Goal: Task Accomplishment & Management: Manage account settings

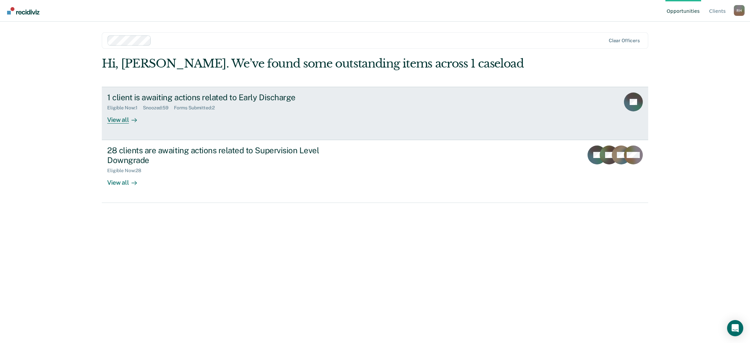
click at [123, 96] on div "1 client is awaiting actions related to Early Discharge" at bounding box center [225, 97] width 237 height 10
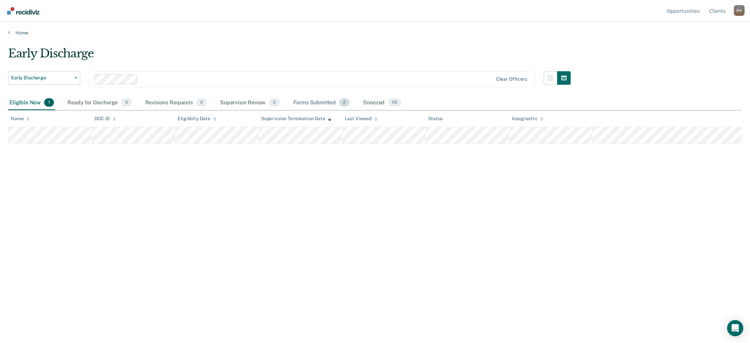
click at [336, 104] on div "Forms Submitted 2" at bounding box center [321, 102] width 59 height 15
